Goal: Task Accomplishment & Management: Manage account settings

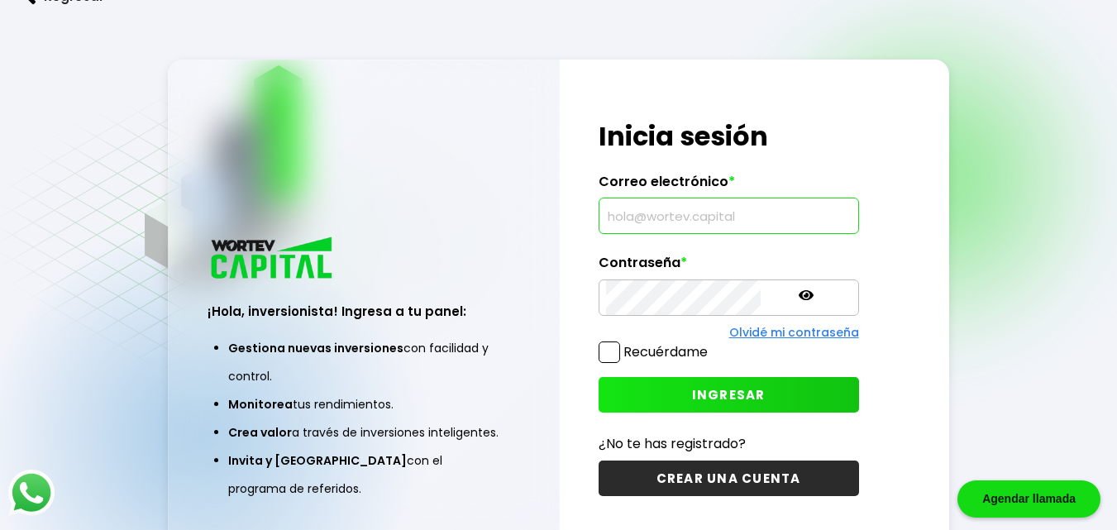
click at [627, 219] on input "text" at bounding box center [729, 215] width 246 height 35
type input "[EMAIL_ADDRESS][DOMAIN_NAME]"
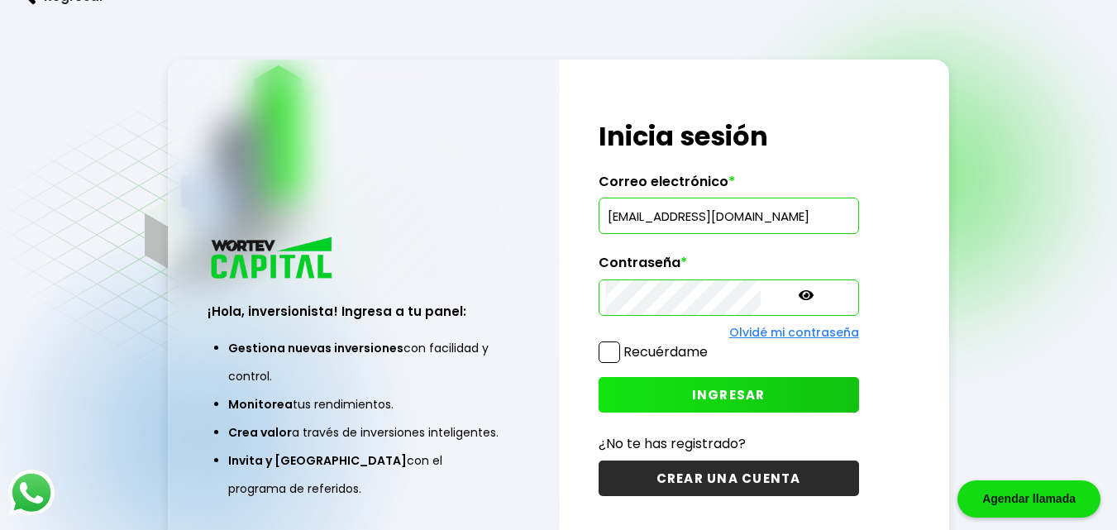
scroll to position [0, 0]
click at [692, 392] on span "INGRESAR" at bounding box center [729, 394] width 74 height 17
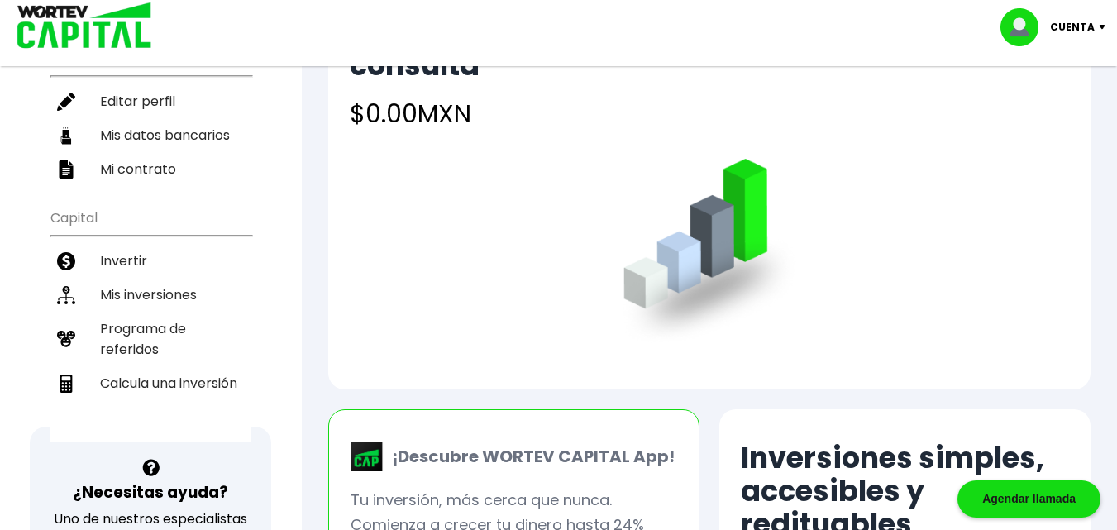
scroll to position [248, 0]
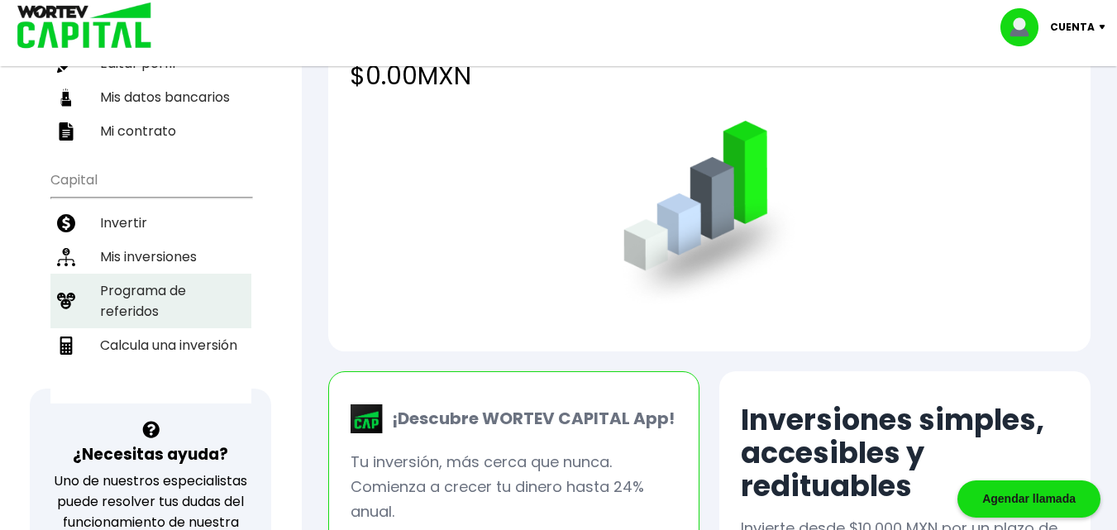
click at [150, 297] on li "Programa de referidos" at bounding box center [150, 301] width 201 height 55
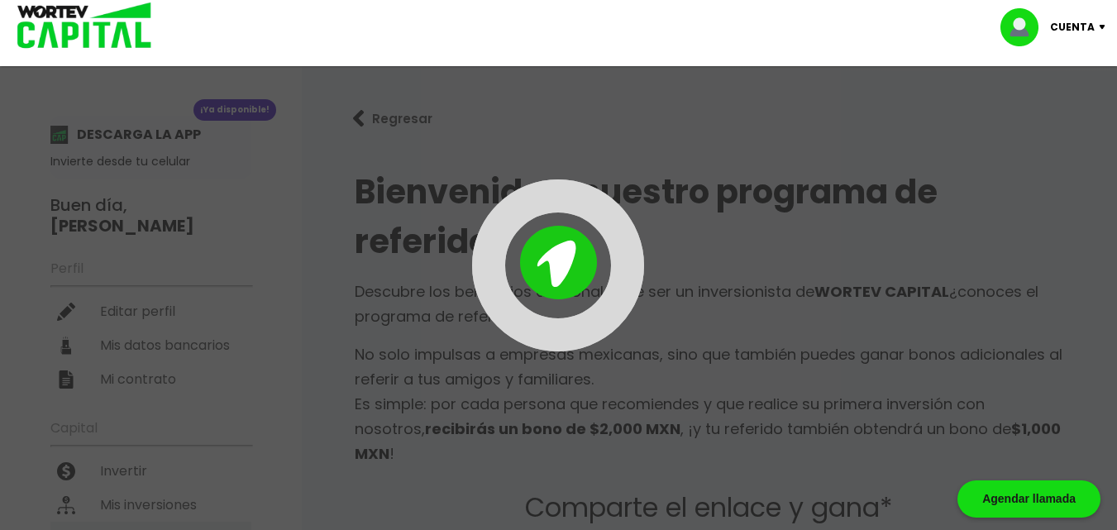
type input "[URL][DOMAIN_NAME]"
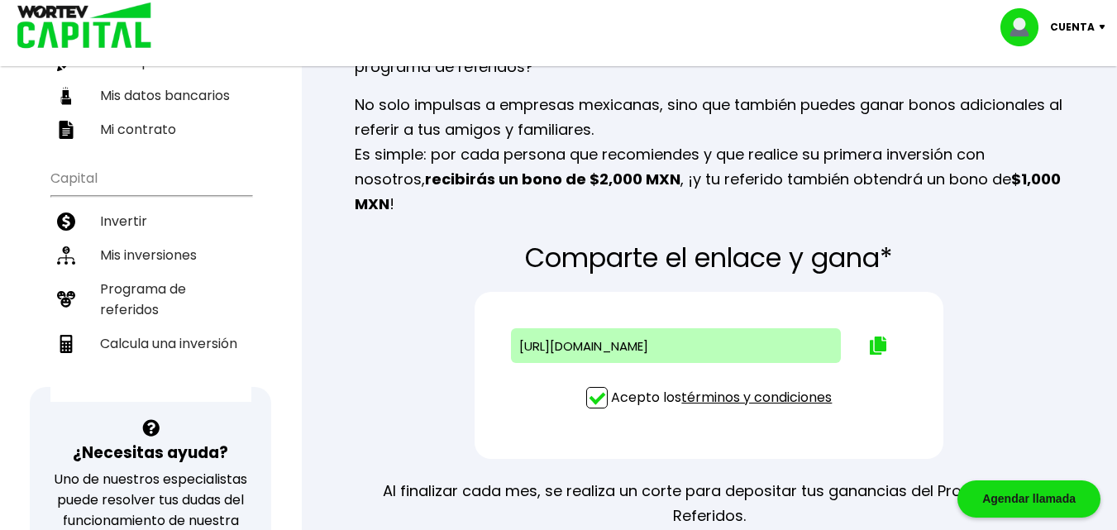
scroll to position [248, 0]
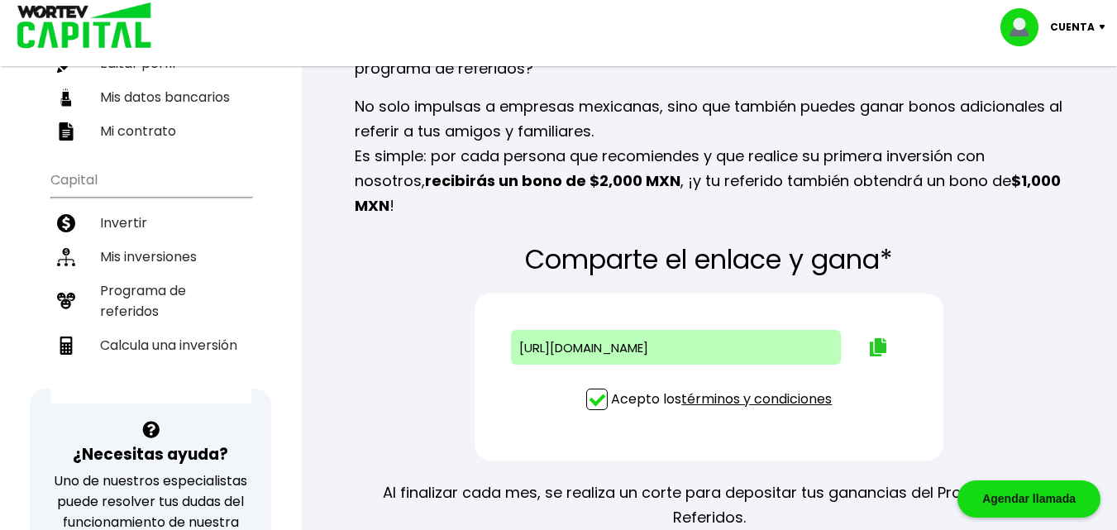
click at [876, 338] on img at bounding box center [878, 347] width 17 height 18
